Goal: Information Seeking & Learning: Find specific fact

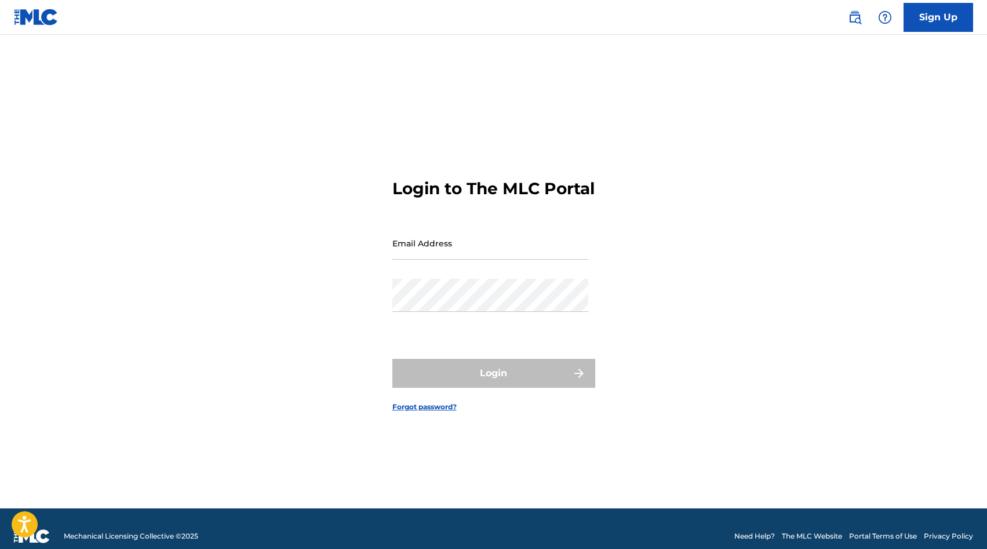
click at [850, 17] on img at bounding box center [855, 17] width 14 height 14
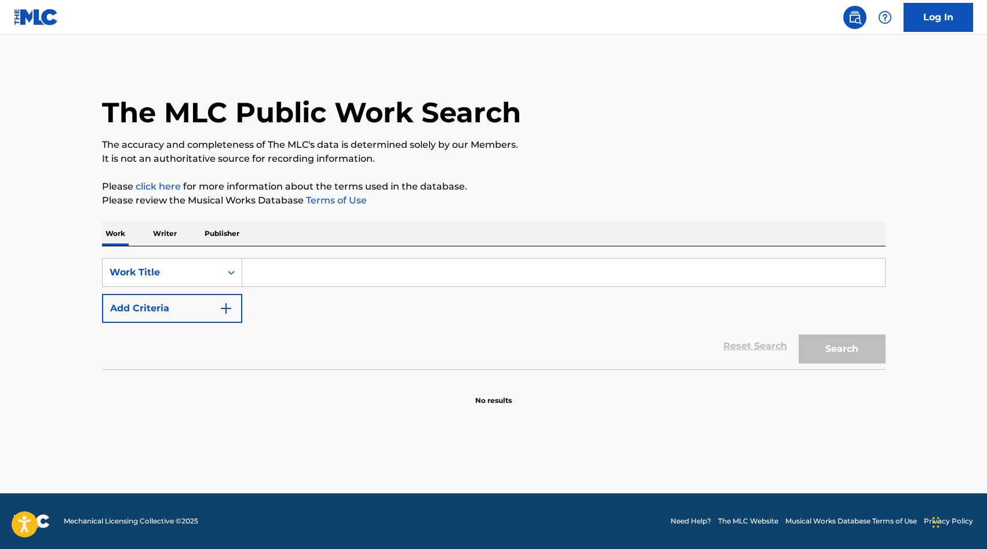
click at [167, 241] on p "Writer" at bounding box center [165, 233] width 31 height 24
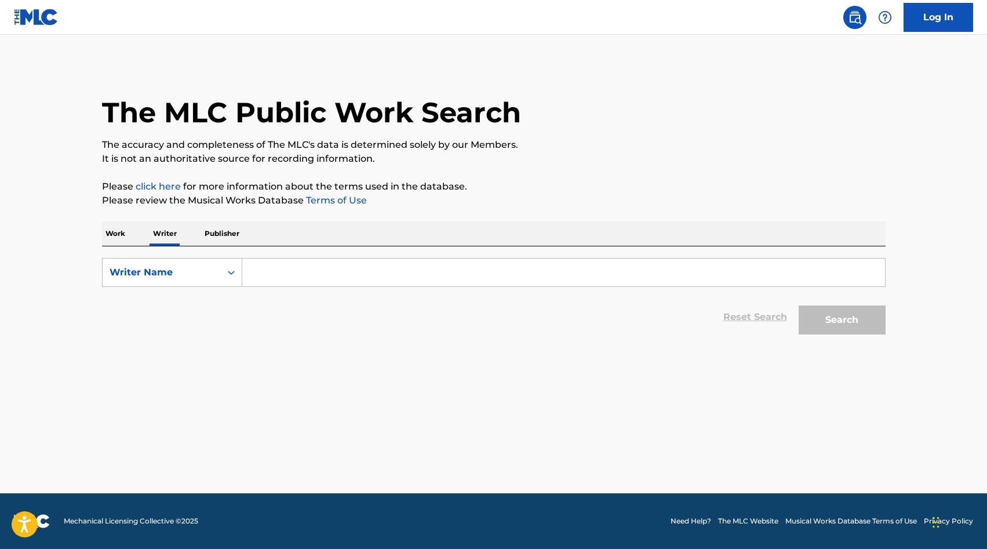
click at [132, 231] on div "Work Writer Publisher" at bounding box center [494, 233] width 784 height 24
click at [121, 236] on p "Work" at bounding box center [115, 233] width 27 height 24
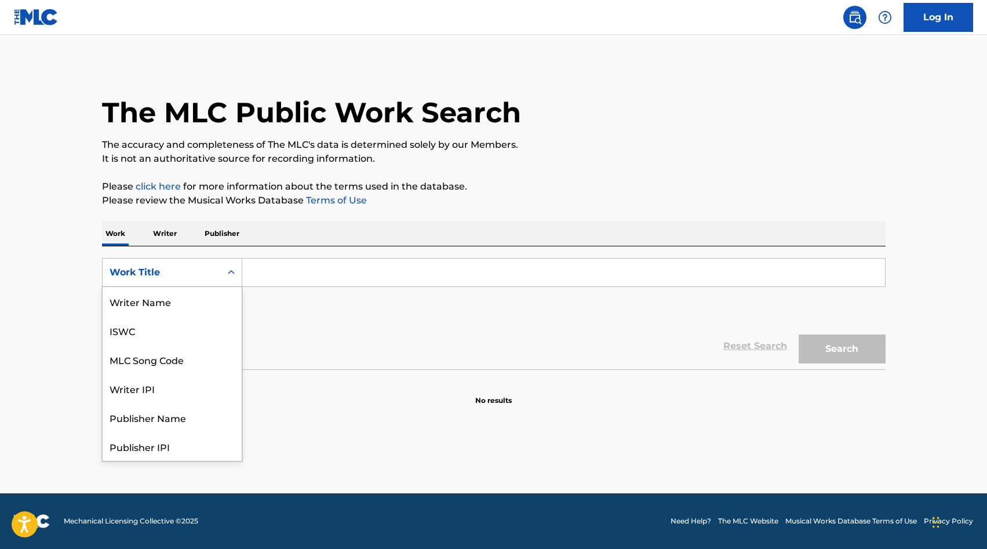
click at [141, 260] on div "Work Title" at bounding box center [172, 272] width 140 height 29
click at [143, 297] on div "MLC Song Code" at bounding box center [172, 301] width 139 height 29
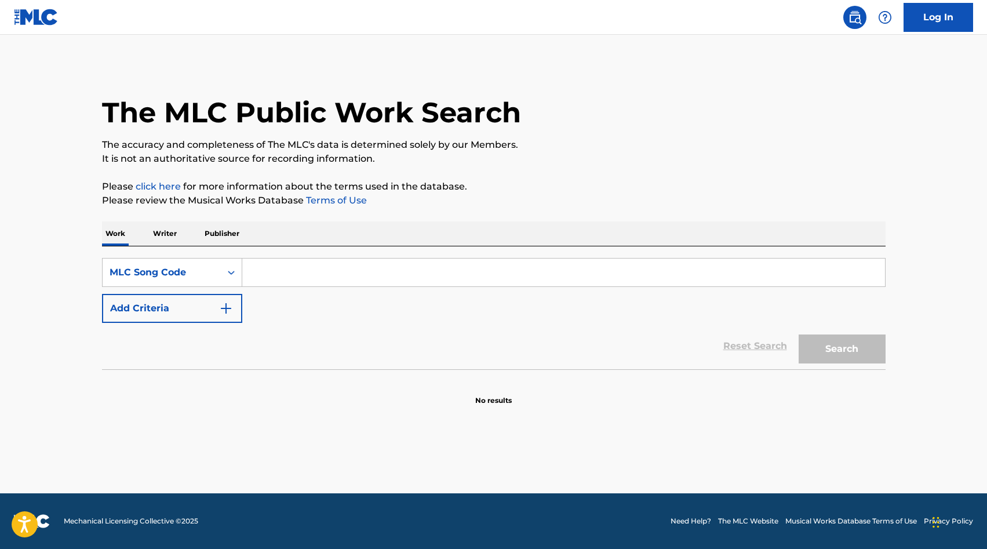
click at [299, 265] on input "Search Form" at bounding box center [563, 273] width 643 height 28
paste input "1B6VEB"
type input "1B6VEB"
click at [844, 362] on button "Search" at bounding box center [842, 348] width 87 height 29
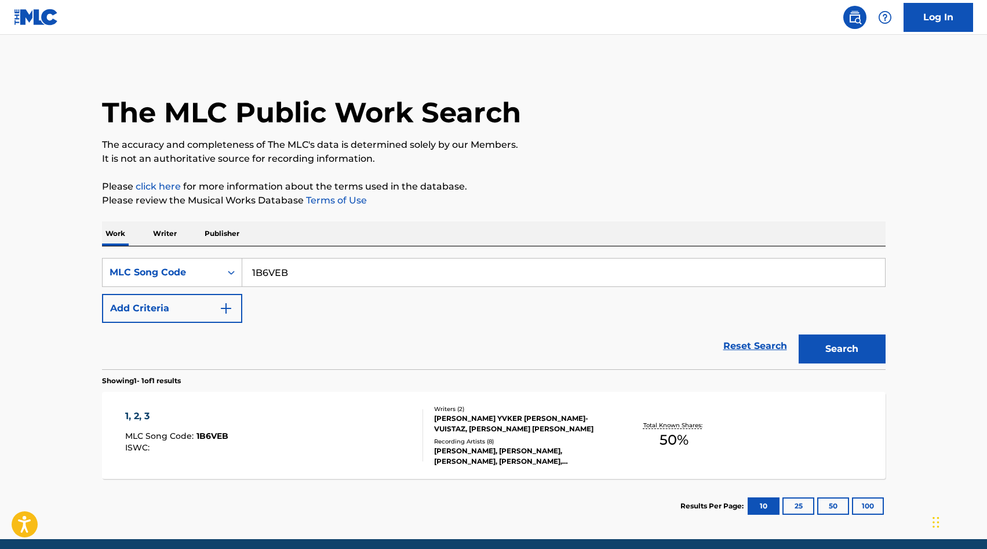
click at [328, 416] on div "1, 2, 3 MLC Song Code : 1B6VEB ISWC :" at bounding box center [274, 435] width 298 height 52
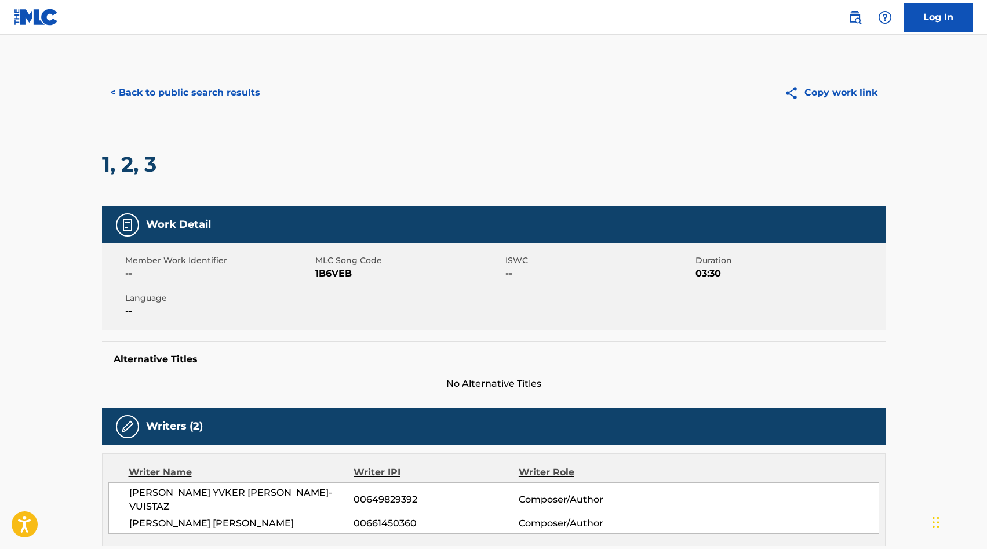
click at [163, 99] on button "< Back to public search results" at bounding box center [185, 92] width 166 height 29
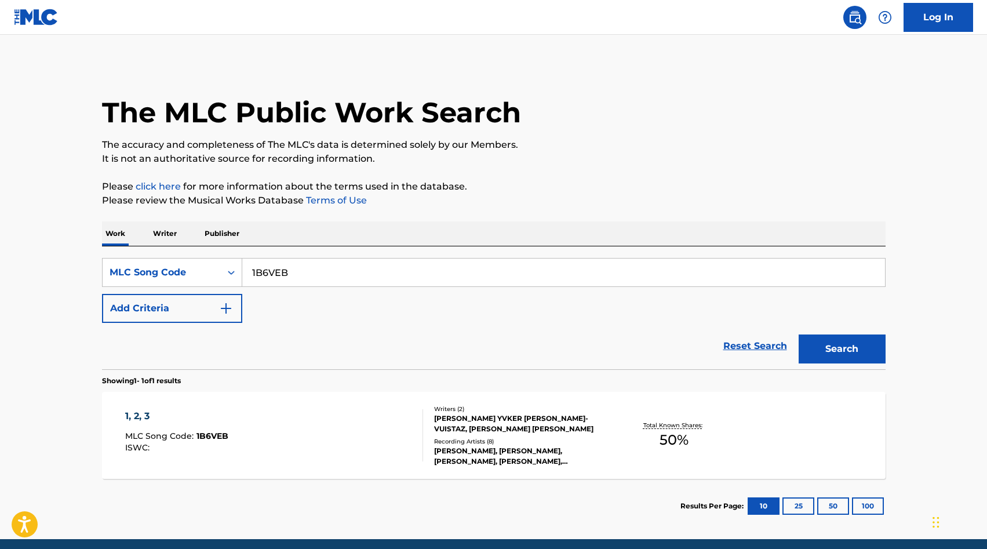
click at [279, 268] on input "1B6VEB" at bounding box center [563, 273] width 643 height 28
paste input "AB5OB1"
type input "AB5OB1"
click at [833, 355] on button "Search" at bounding box center [842, 348] width 87 height 29
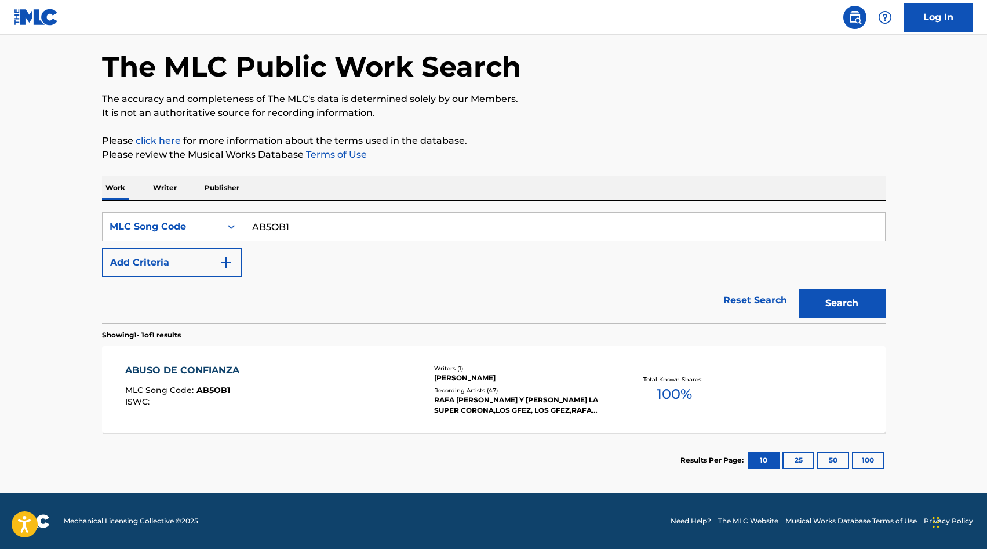
click at [345, 369] on div "ABUSO DE CONFIANZA MLC Song Code : AB5OB1 ISWC :" at bounding box center [274, 389] width 298 height 52
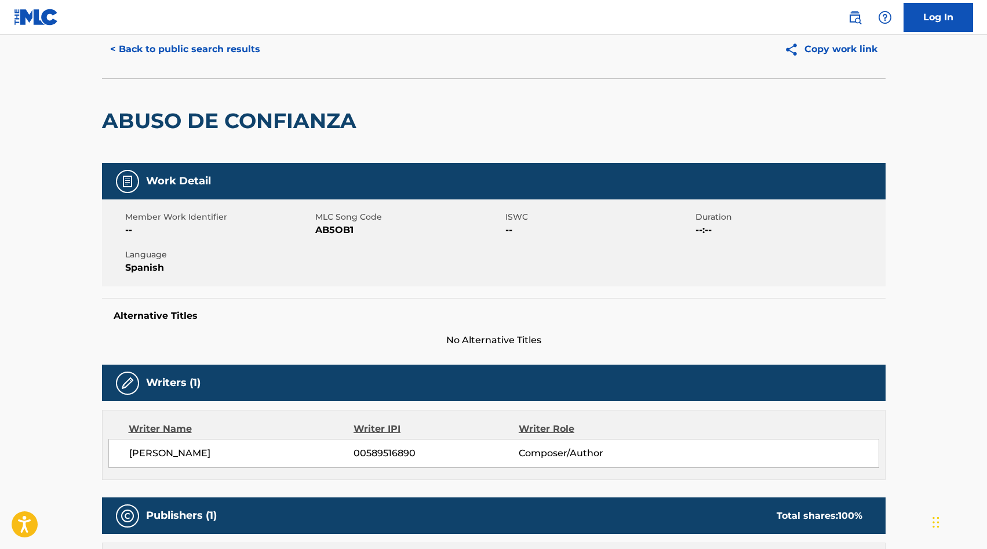
scroll to position [46, 0]
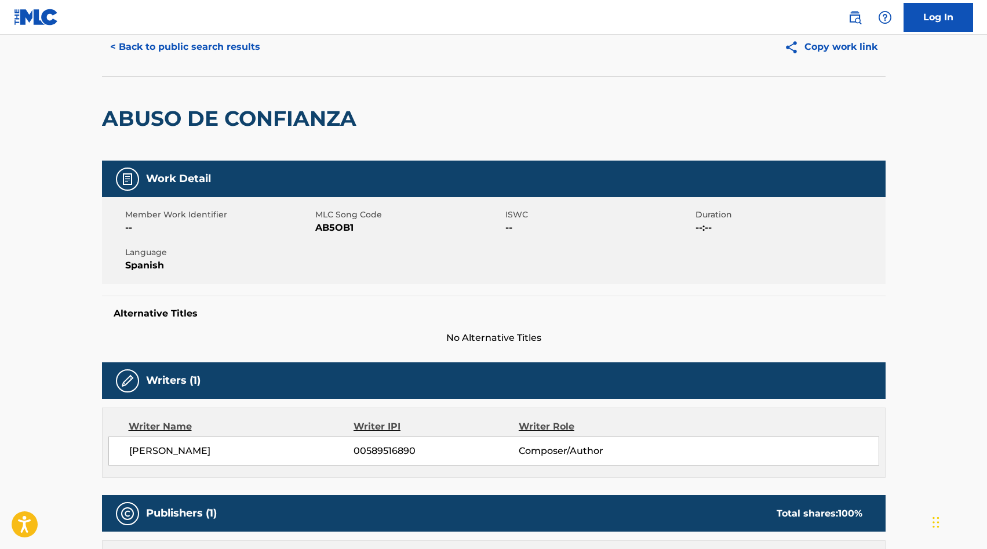
click at [137, 46] on button "< Back to public search results" at bounding box center [185, 46] width 166 height 29
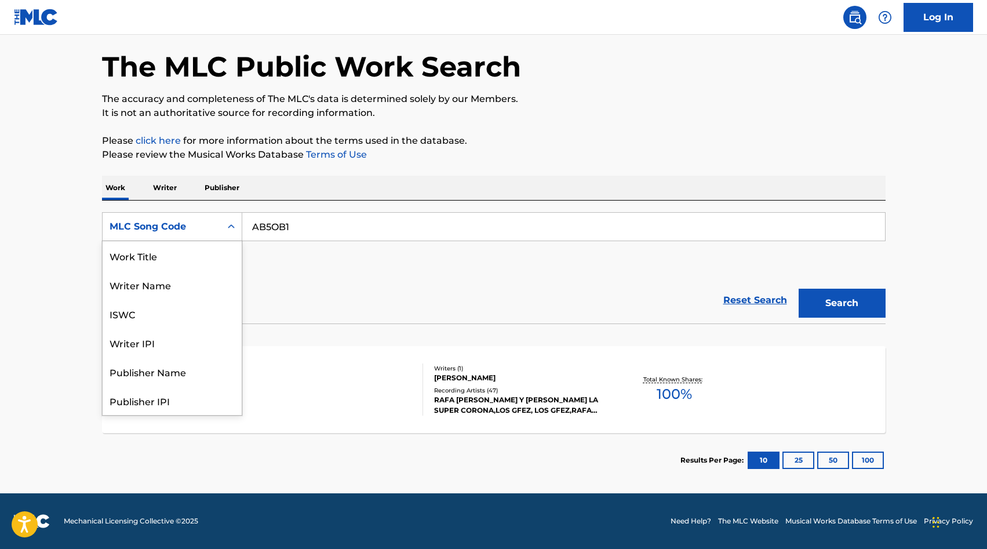
click at [211, 219] on div "MLC Song Code" at bounding box center [162, 227] width 118 height 22
click at [178, 260] on div "Work Title" at bounding box center [172, 255] width 139 height 29
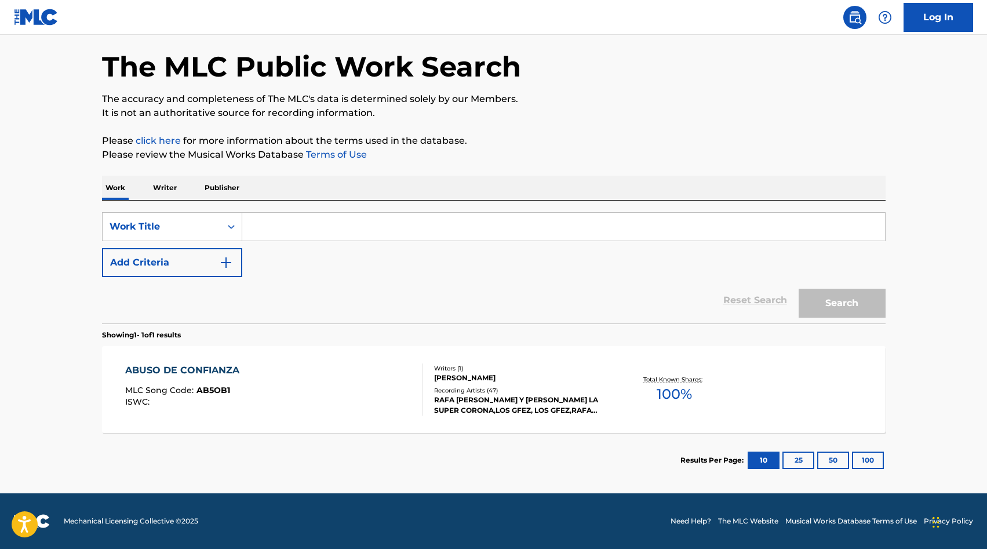
click at [265, 232] on input "Search Form" at bounding box center [563, 227] width 643 height 28
paste input "DE QUE DIABLOS"
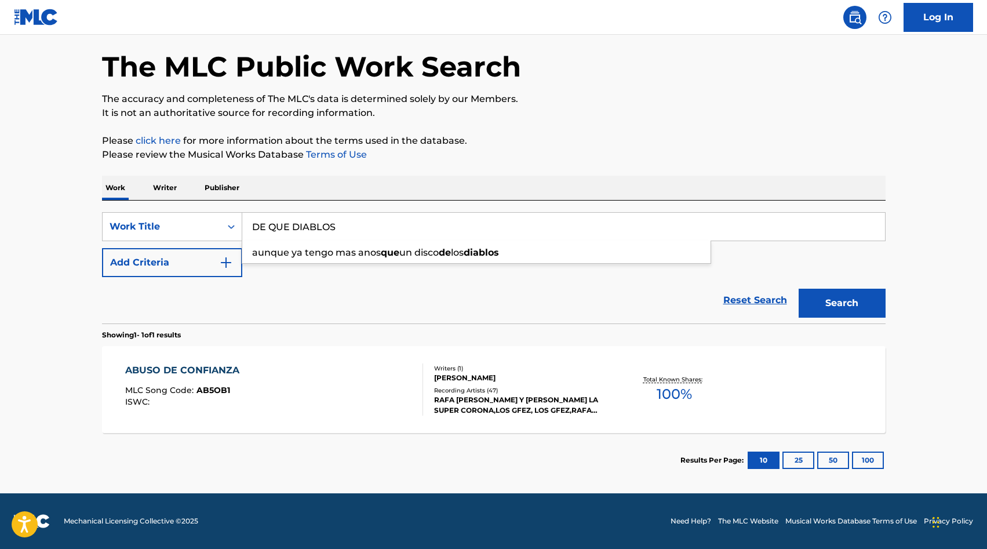
type input "DE QUE DIABLOS"
click at [822, 301] on button "Search" at bounding box center [842, 303] width 87 height 29
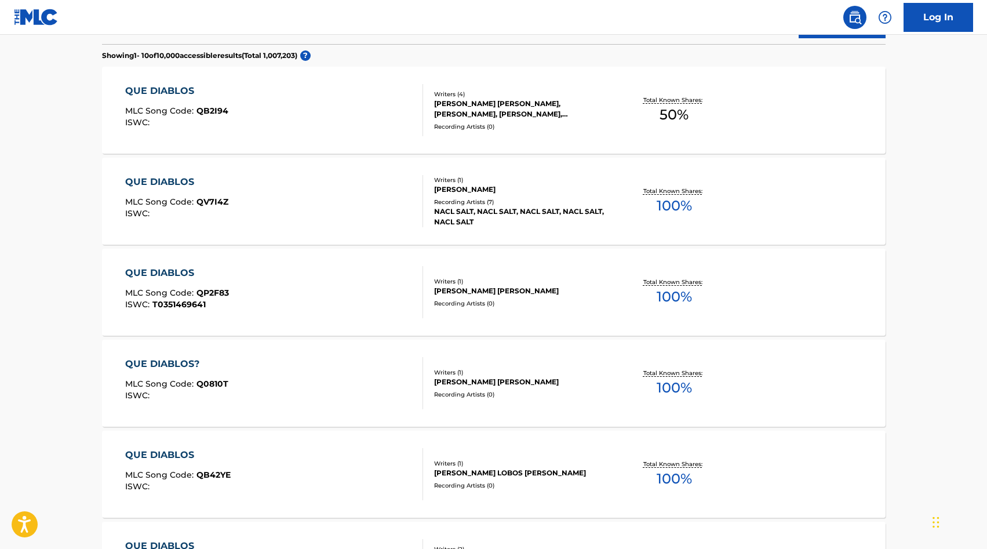
scroll to position [329, 0]
